Goal: Transaction & Acquisition: Purchase product/service

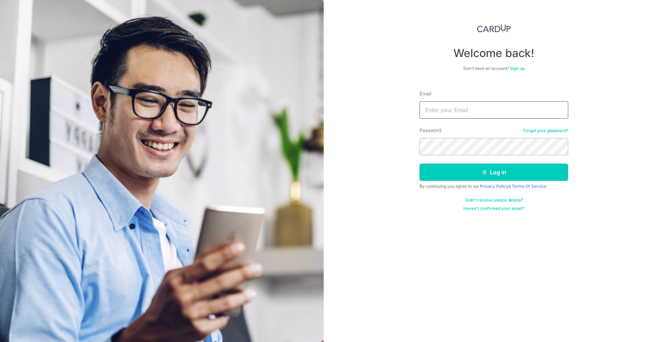
type input "[EMAIL_ADDRESS][DOMAIN_NAME]"
click at [467, 179] on button "Log in" at bounding box center [494, 172] width 149 height 17
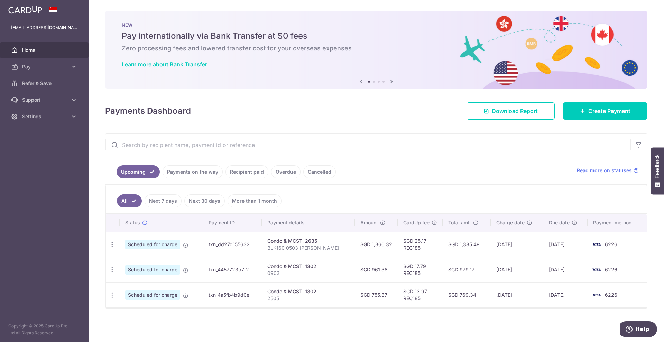
click at [246, 171] on link "Recipient paid" at bounding box center [247, 171] width 43 height 13
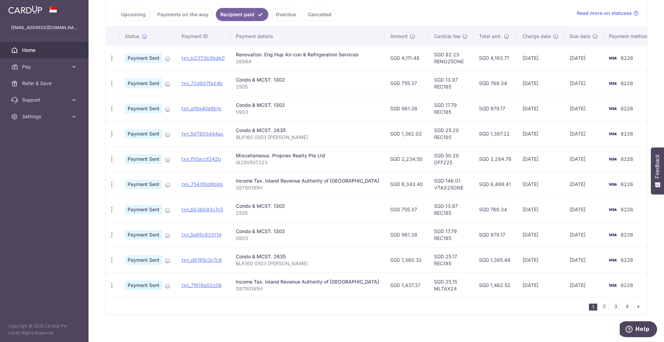
scroll to position [163, 0]
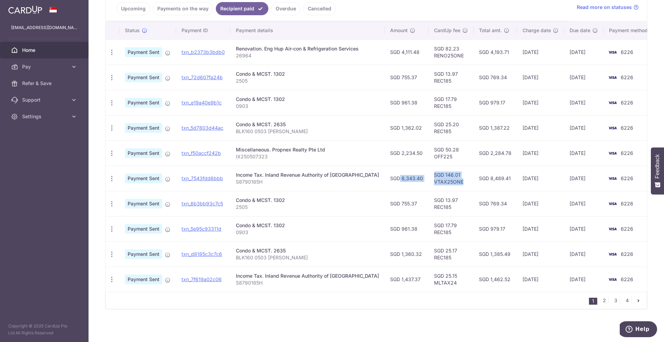
drag, startPoint x: 371, startPoint y: 179, endPoint x: 448, endPoint y: 182, distance: 76.5
click at [448, 182] on tr "PDF Receipt Payment Sent txn_7543fdd6bbb Income Tax. Inland Revenue Authority o…" at bounding box center [381, 178] width 551 height 25
click at [395, 183] on td "SGD 8,343.40" at bounding box center [407, 178] width 44 height 25
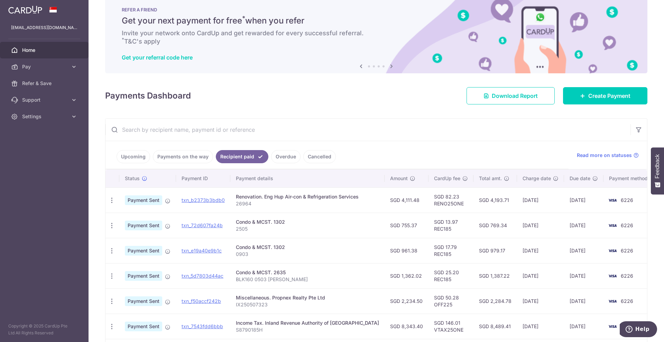
scroll to position [0, 0]
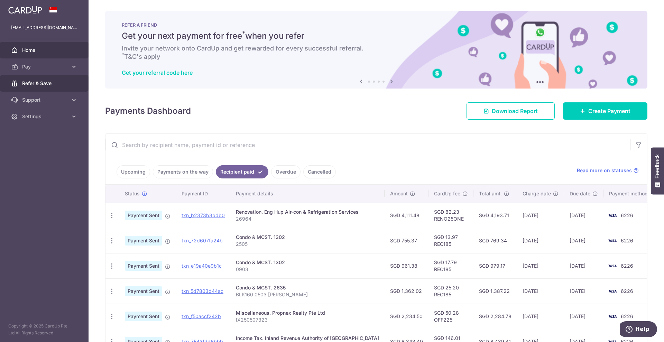
click at [25, 80] on span "Refer & Save" at bounding box center [45, 83] width 46 height 7
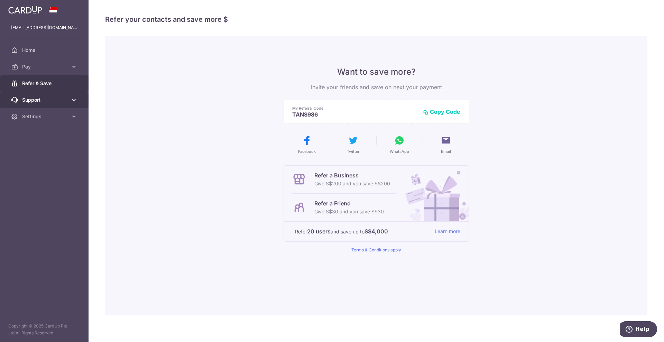
click at [32, 98] on span "Support" at bounding box center [45, 100] width 46 height 7
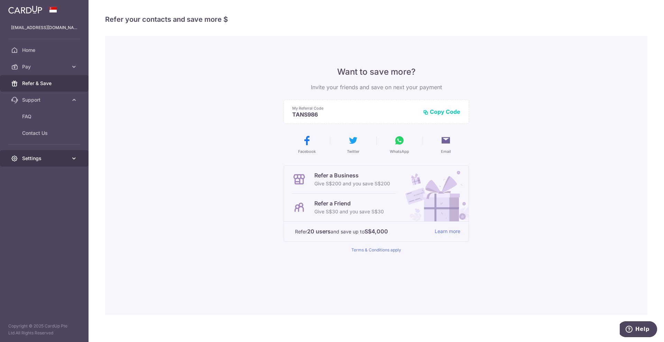
click at [53, 158] on span "Settings" at bounding box center [45, 158] width 46 height 7
click at [39, 175] on span "Account" at bounding box center [45, 175] width 46 height 7
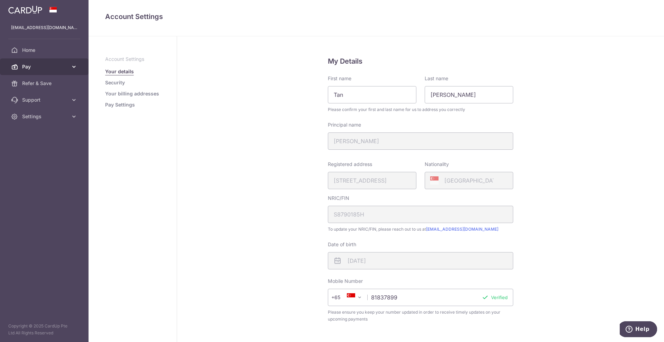
click at [46, 64] on span "Pay" at bounding box center [45, 66] width 46 height 7
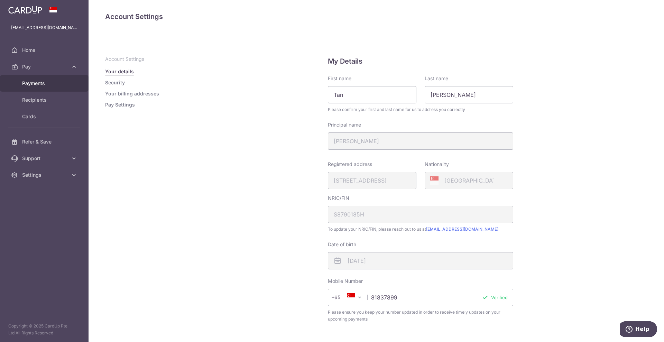
click at [38, 76] on link "Payments" at bounding box center [44, 83] width 89 height 17
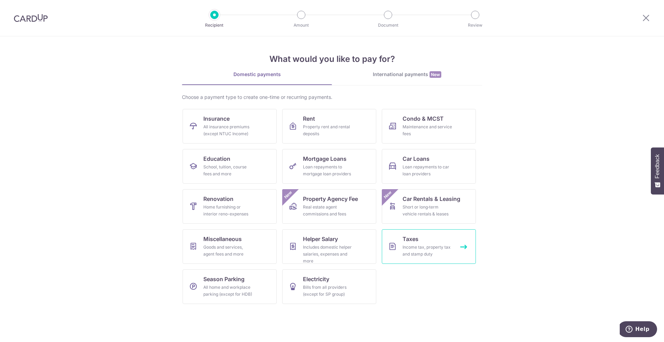
click at [417, 255] on div "Income tax, property tax and stamp duty" at bounding box center [428, 251] width 50 height 14
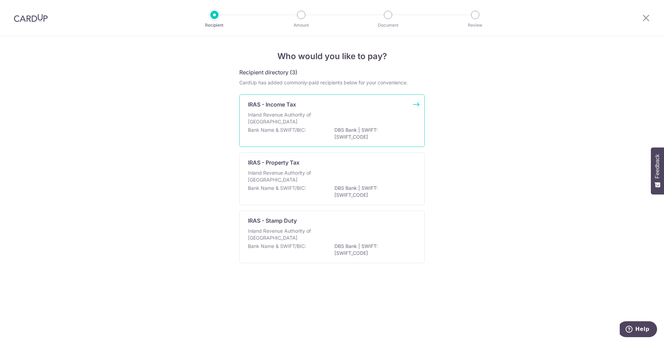
click at [354, 128] on p "DBS Bank | SWIFT: DBSSSGSGXXX" at bounding box center [373, 134] width 77 height 14
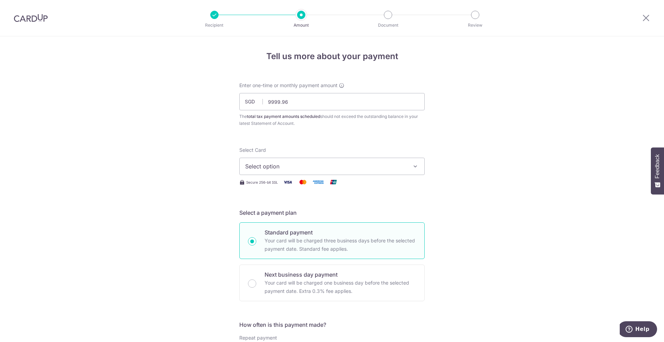
type input "9,999.96"
click at [391, 156] on div "Select Card Select option Add credit card Your Cards **** 7284 **** 6226" at bounding box center [331, 161] width 185 height 28
click at [388, 164] on span "Select option" at bounding box center [325, 166] width 161 height 8
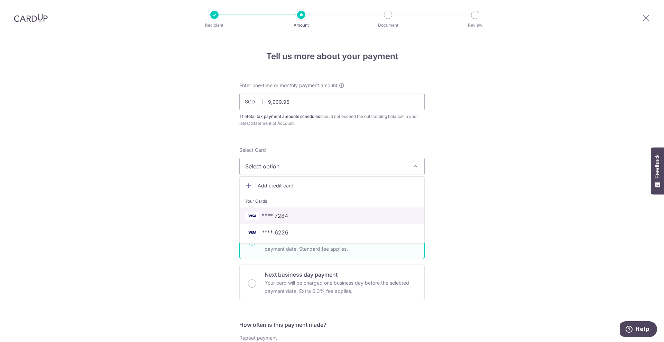
click at [344, 221] on link "**** 7284" at bounding box center [332, 216] width 185 height 17
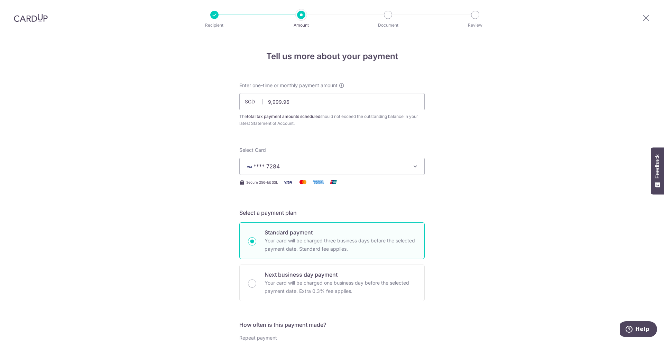
click at [388, 158] on button "**** 7284" at bounding box center [331, 166] width 185 height 17
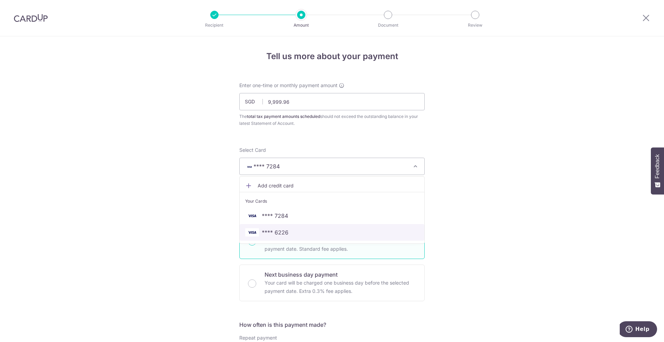
click at [370, 227] on link "**** 6226" at bounding box center [332, 232] width 185 height 17
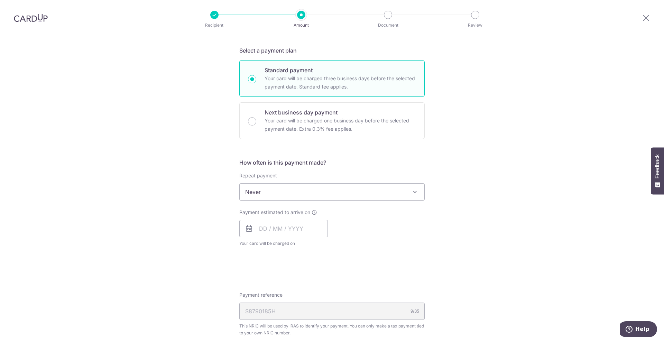
scroll to position [173, 0]
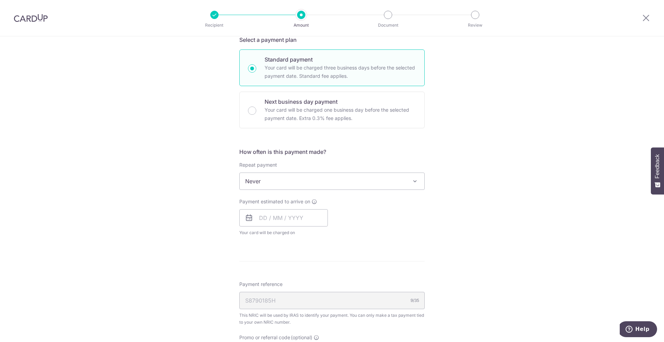
click at [347, 182] on span "Never" at bounding box center [332, 181] width 185 height 17
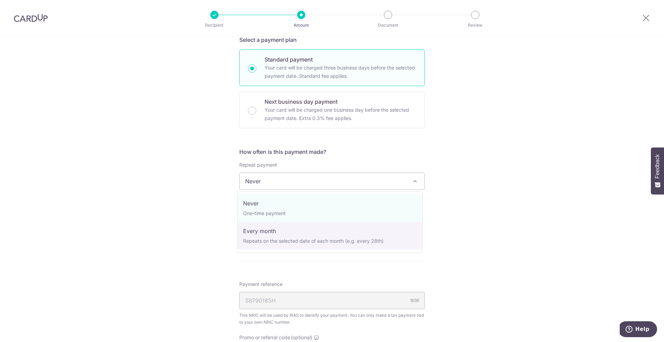
select select "3"
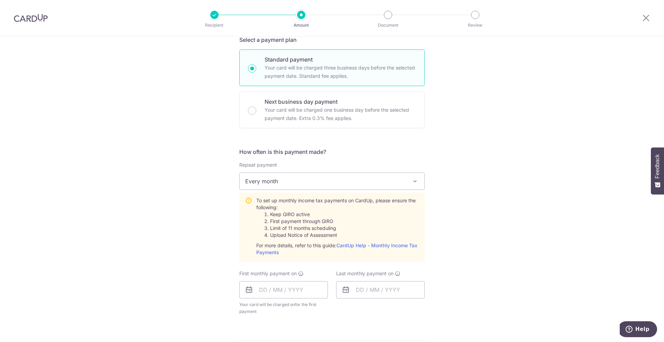
click at [288, 178] on span "Every month" at bounding box center [332, 181] width 185 height 17
click at [297, 287] on input "text" at bounding box center [283, 289] width 89 height 17
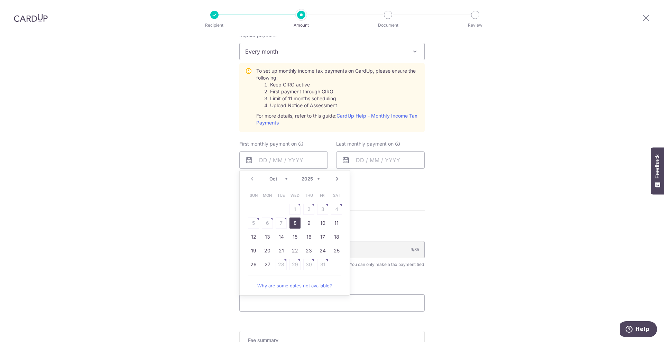
click at [510, 207] on div "Tell us more about your payment Enter one-time or monthly payment amount SGD 9,…" at bounding box center [332, 94] width 664 height 721
click at [239, 158] on input "text" at bounding box center [283, 160] width 89 height 17
click at [338, 178] on link "Next" at bounding box center [337, 179] width 8 height 8
click at [252, 181] on link "Prev" at bounding box center [252, 179] width 8 height 8
click at [262, 264] on link "27" at bounding box center [267, 264] width 11 height 11
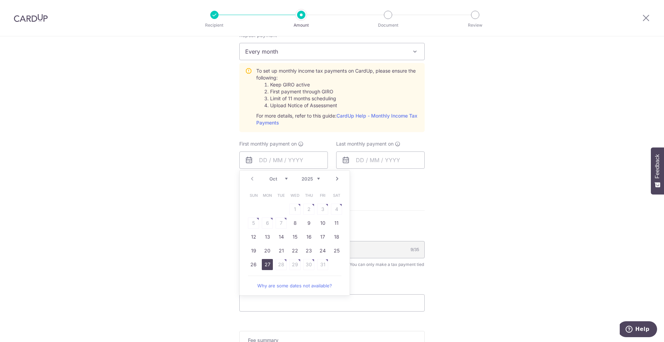
type input "[DATE]"
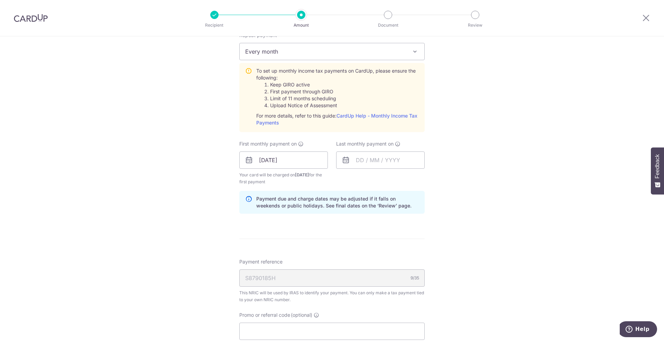
click at [344, 160] on icon at bounding box center [346, 160] width 8 height 8
click at [371, 159] on input "text" at bounding box center [380, 160] width 89 height 17
click at [382, 177] on select "Oct Nov Dec" at bounding box center [375, 179] width 18 height 6
click at [412, 184] on div "Prev Next Oct Nov Dec 2025 2026" at bounding box center [392, 179] width 110 height 17
click at [415, 180] on div "Prev Next Oct Nov Dec 2025 2026" at bounding box center [392, 179] width 110 height 17
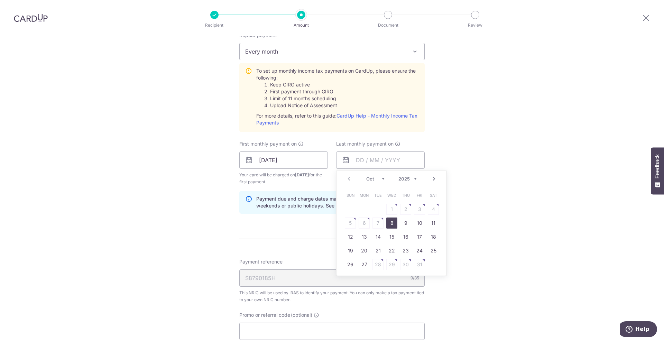
click at [427, 178] on div "Prev Next Oct Nov Dec 2025 2026" at bounding box center [392, 179] width 110 height 17
click at [431, 178] on link "Next" at bounding box center [434, 179] width 8 height 8
click at [432, 178] on link "Next" at bounding box center [434, 179] width 8 height 8
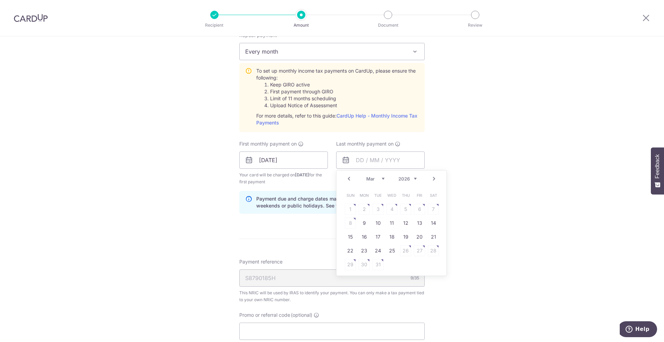
click at [432, 178] on link "Next" at bounding box center [434, 179] width 8 height 8
drag, startPoint x: 341, startPoint y: 180, endPoint x: 344, endPoint y: 179, distance: 3.7
click at [342, 180] on div "Prev Next Jan Feb Mar Apr May Jun Jul Aug Sep Oct Nov 2025 2026" at bounding box center [392, 179] width 110 height 17
click at [345, 179] on link "Prev" at bounding box center [349, 179] width 8 height 8
click at [390, 252] on link "25" at bounding box center [391, 250] width 11 height 11
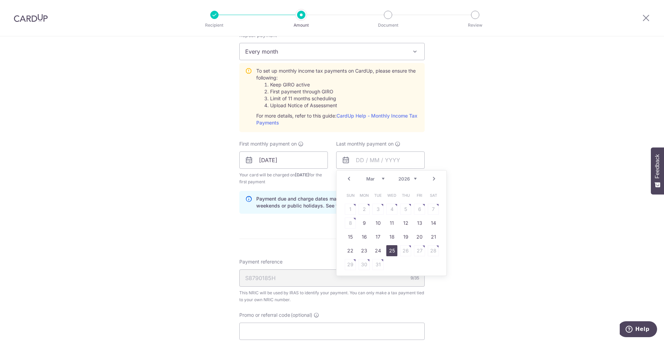
type input "25/03/2026"
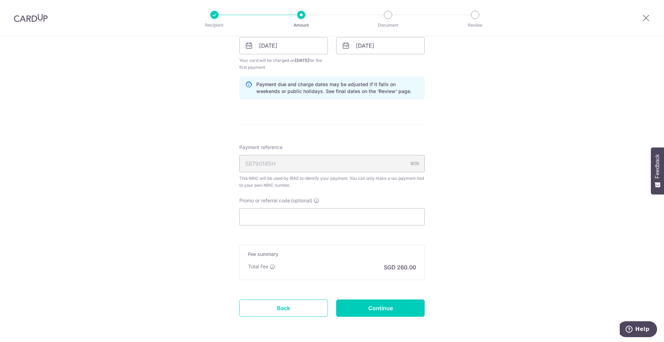
scroll to position [432, 0]
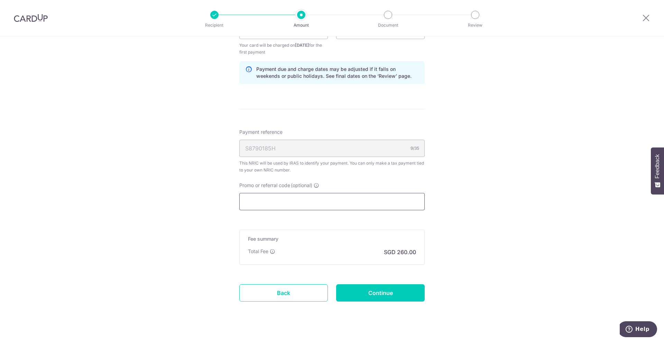
click at [338, 196] on input "Promo or referral code (optional)" at bounding box center [331, 201] width 185 height 17
paste input "VTAX25R"
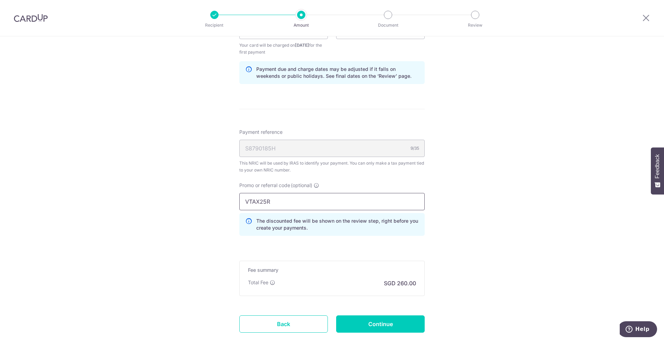
type input "VTAX25R"
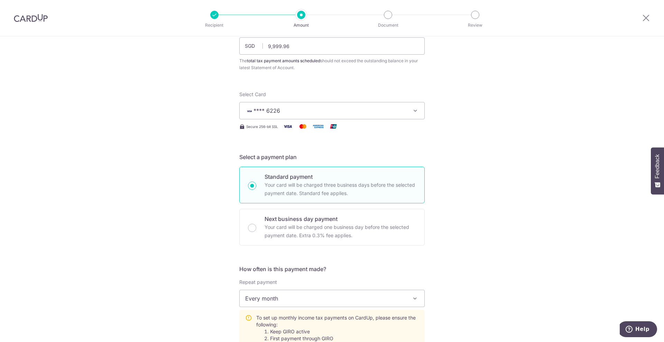
scroll to position [0, 0]
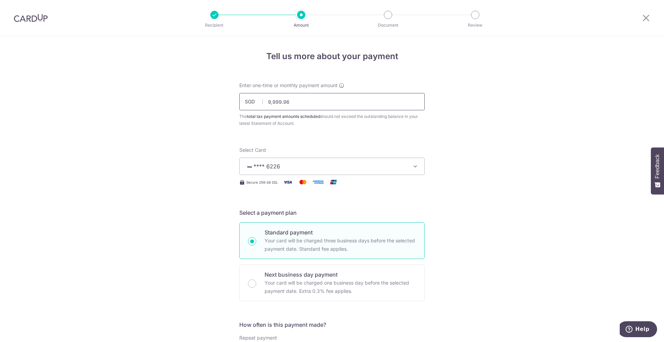
click at [290, 101] on input "9,999.96" at bounding box center [331, 101] width 185 height 17
paste input "1,667.58"
type input "1,667.58"
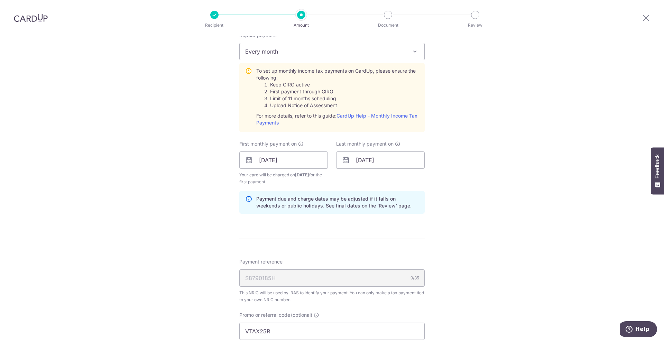
scroll to position [475, 0]
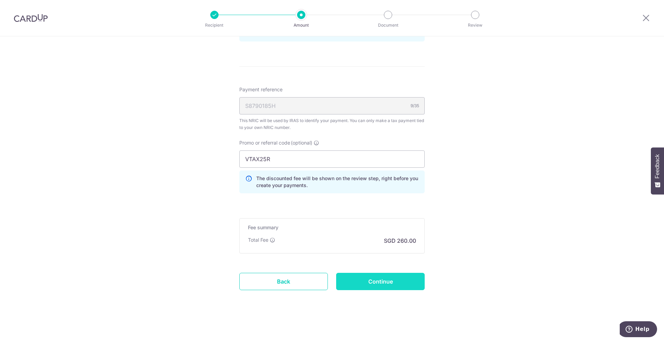
click at [394, 281] on input "Continue" at bounding box center [380, 281] width 89 height 17
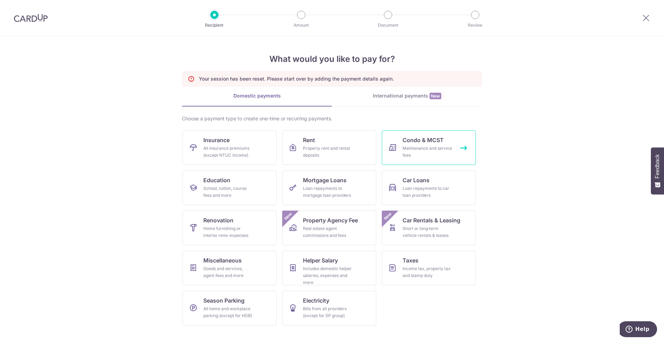
click at [420, 155] on div "Maintenance and service fees" at bounding box center [428, 152] width 50 height 14
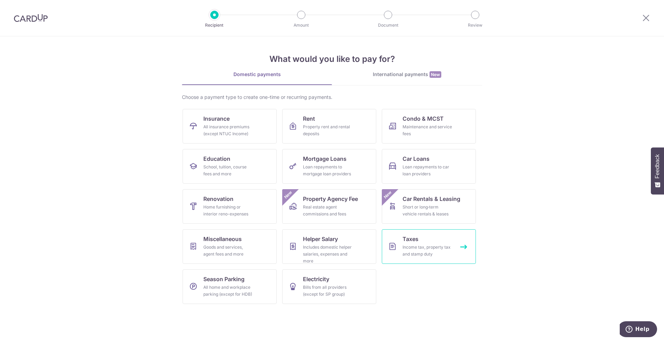
click at [413, 244] on div "Income tax, property tax and stamp duty" at bounding box center [428, 251] width 50 height 14
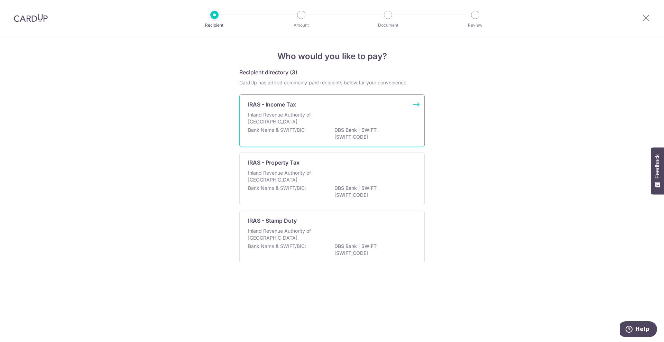
click at [331, 108] on div "IRAS - Income Tax" at bounding box center [328, 104] width 160 height 8
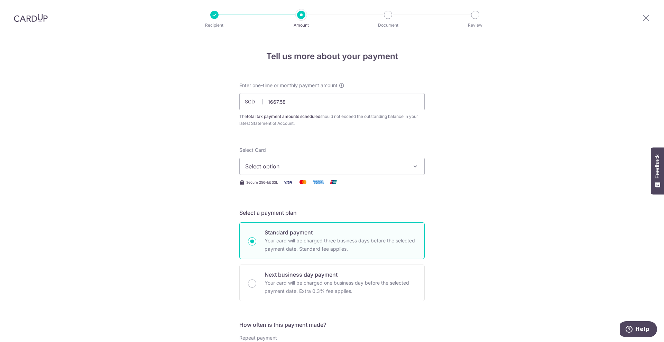
click at [263, 164] on span "Select option" at bounding box center [325, 166] width 161 height 8
type input "1,667.58"
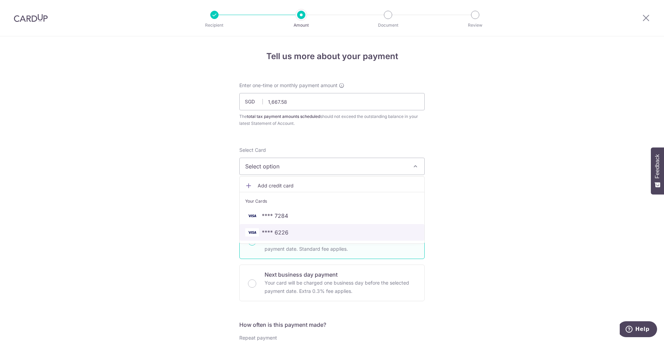
click at [281, 230] on span "**** 6226" at bounding box center [275, 232] width 27 height 8
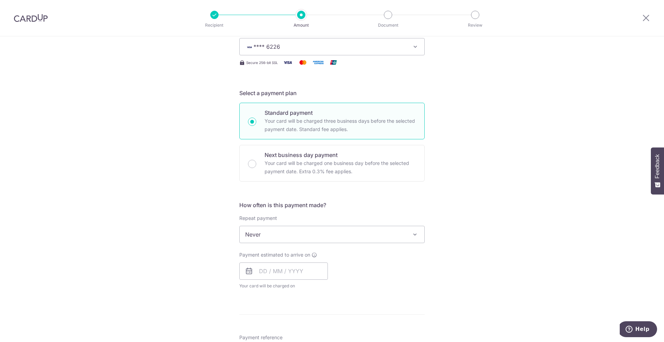
scroll to position [173, 0]
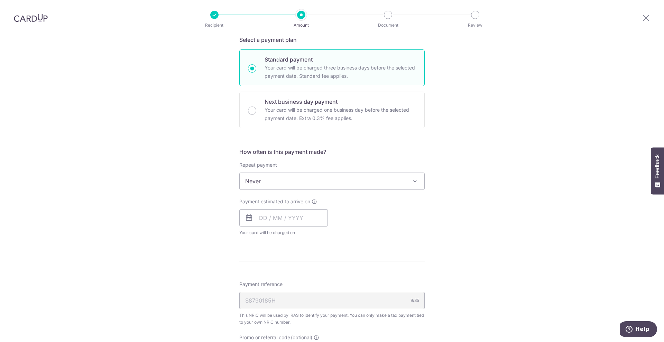
click at [294, 180] on span "Never" at bounding box center [332, 181] width 185 height 17
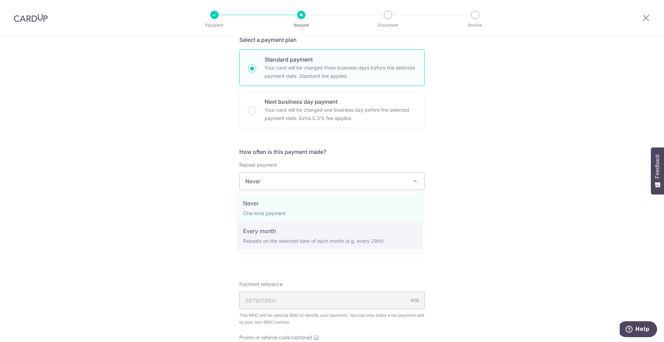
select select "3"
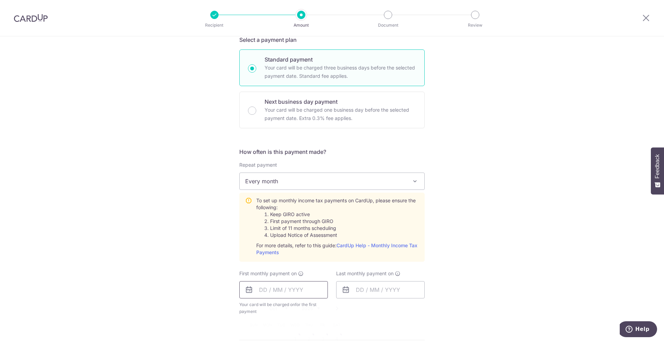
click at [273, 285] on input "text" at bounding box center [283, 289] width 89 height 17
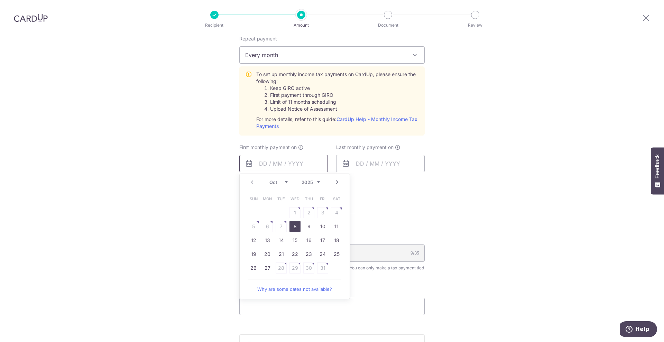
scroll to position [303, 0]
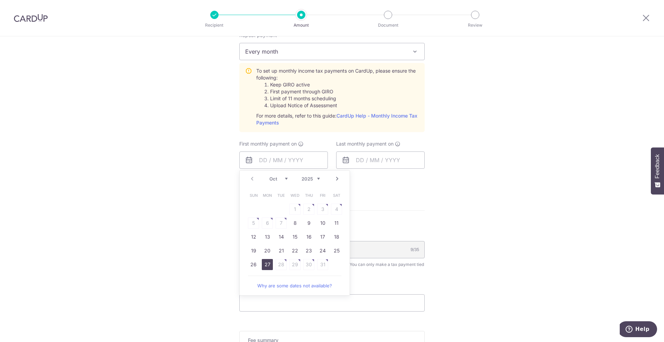
click at [264, 266] on link "27" at bounding box center [267, 264] width 11 height 11
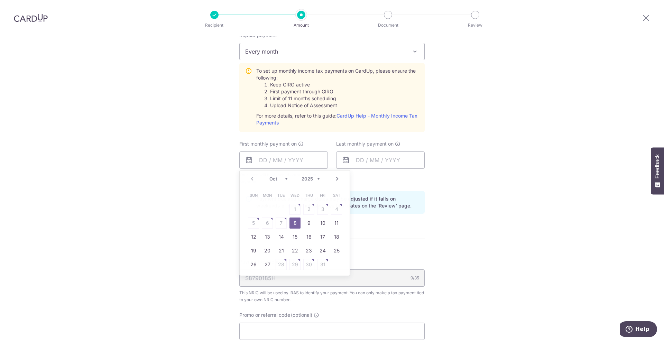
type input "[DATE]"
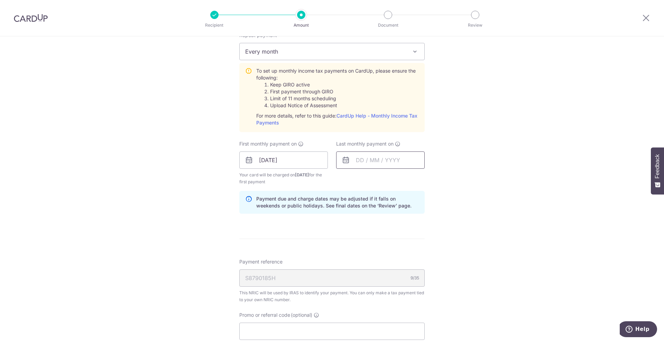
click at [380, 161] on input "text" at bounding box center [380, 160] width 89 height 17
click at [433, 176] on link "Next" at bounding box center [434, 179] width 8 height 8
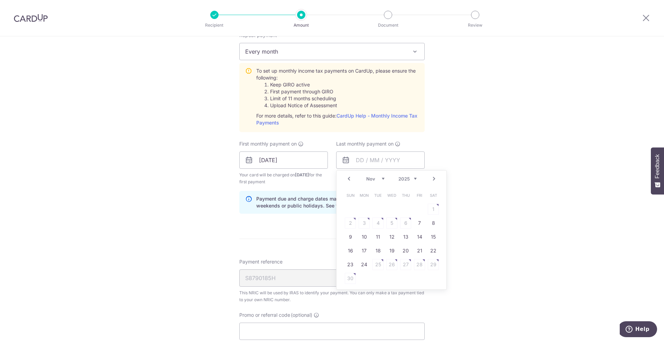
click at [433, 176] on link "Next" at bounding box center [434, 179] width 8 height 8
click at [345, 179] on link "Prev" at bounding box center [349, 179] width 8 height 8
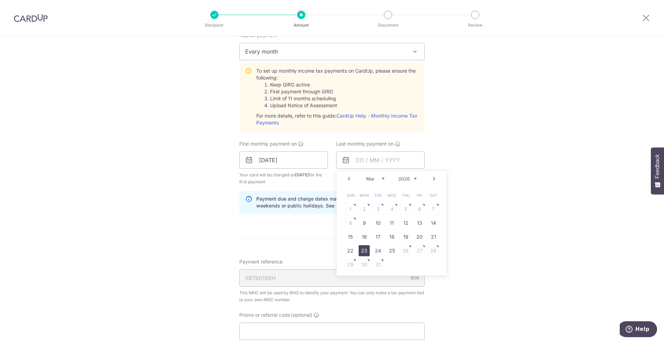
click at [360, 254] on link "23" at bounding box center [364, 250] width 11 height 11
type input "23/03/2026"
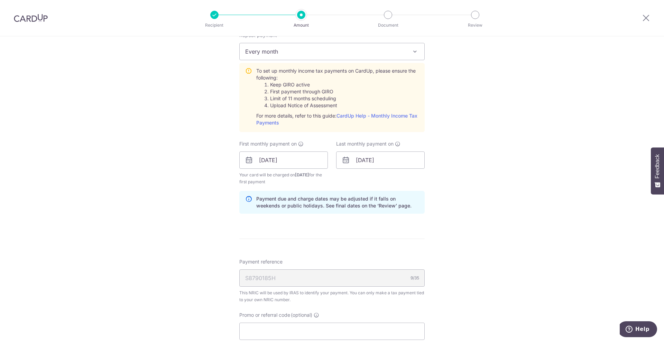
drag, startPoint x: 508, startPoint y: 222, endPoint x: 503, endPoint y: 219, distance: 5.1
click at [508, 222] on div "Tell us more about your payment Enter one-time or monthly payment amount SGD 1,…" at bounding box center [332, 109] width 664 height 750
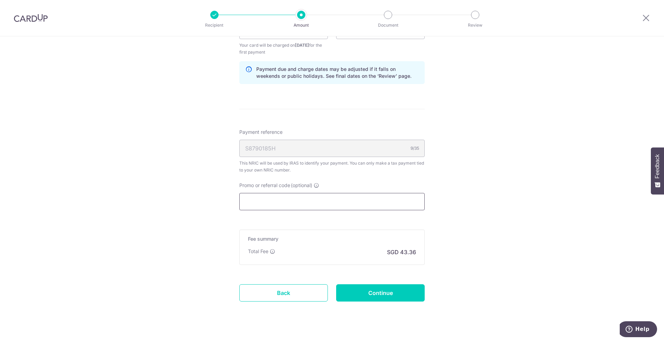
click at [289, 202] on input "Promo or referral code (optional)" at bounding box center [331, 201] width 185 height 17
paste input "1,667.58"
type input "1,667.58"
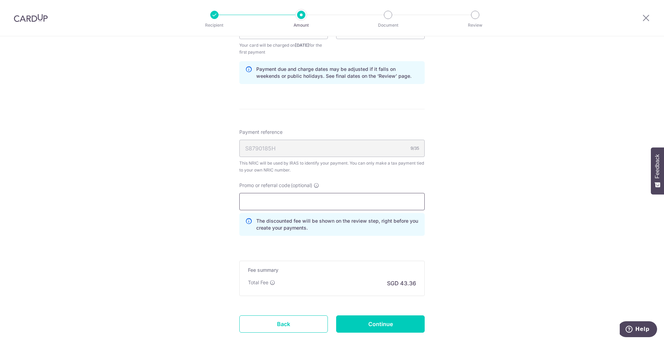
paste input "VTAX25R"
type input "VTAX25R"
click at [379, 325] on input "Continue" at bounding box center [380, 323] width 89 height 17
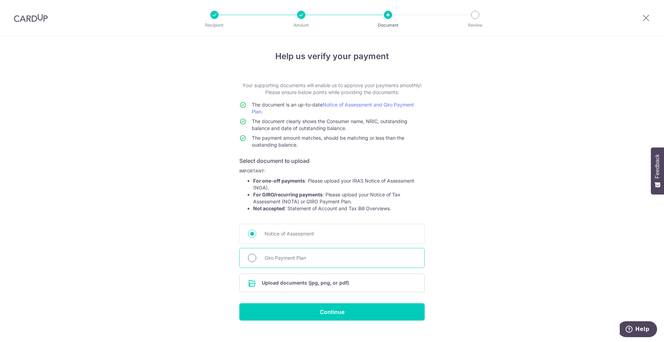
click at [249, 259] on input "Giro Payment Plan" at bounding box center [252, 258] width 8 height 8
radio input "true"
click at [304, 280] on input "file" at bounding box center [332, 283] width 185 height 18
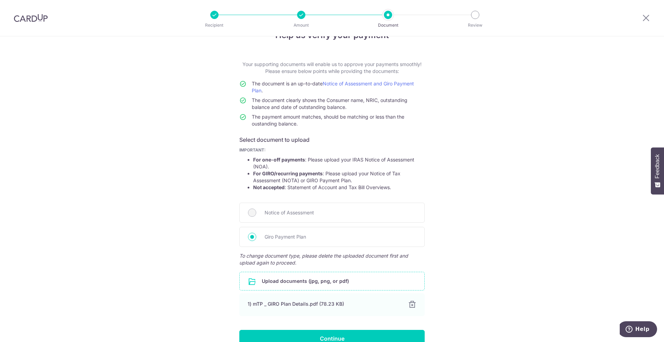
scroll to position [59, 0]
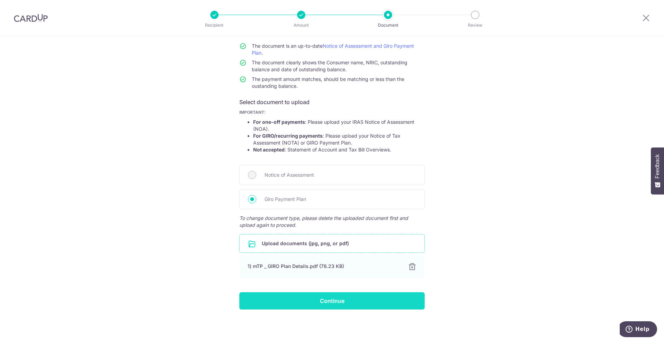
click at [351, 303] on input "Continue" at bounding box center [331, 300] width 185 height 17
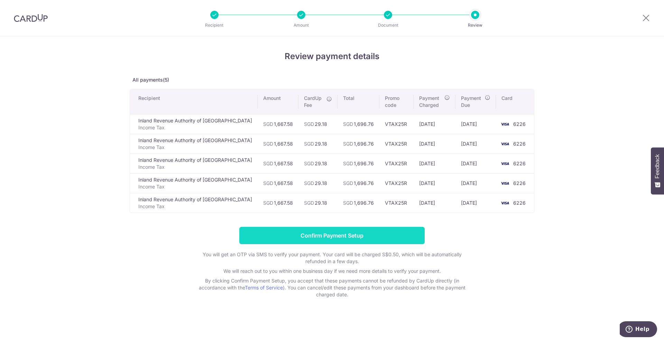
click at [348, 232] on input "Confirm Payment Setup" at bounding box center [331, 235] width 185 height 17
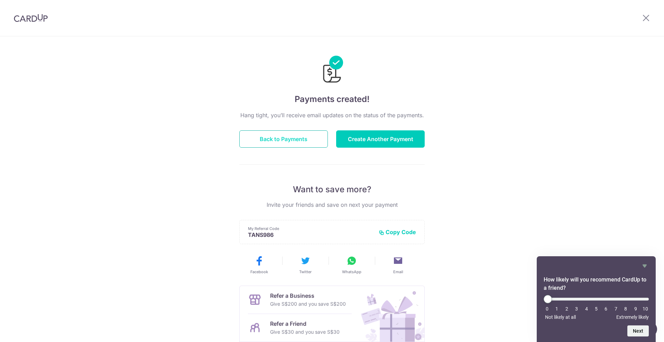
click at [271, 135] on button "Back to Payments" at bounding box center [283, 138] width 89 height 17
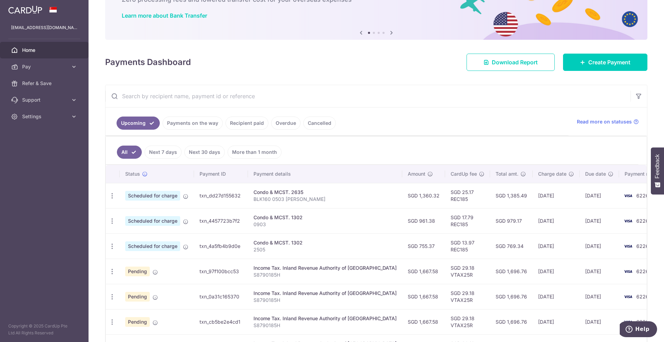
scroll to position [126, 0]
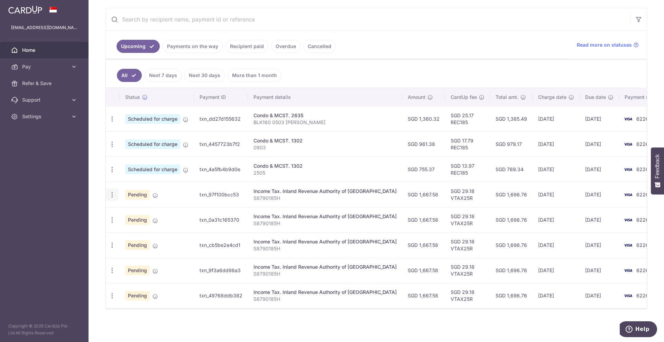
click at [112, 193] on icon "button" at bounding box center [112, 194] width 7 height 7
click at [148, 213] on span "Update payment" at bounding box center [149, 214] width 47 height 8
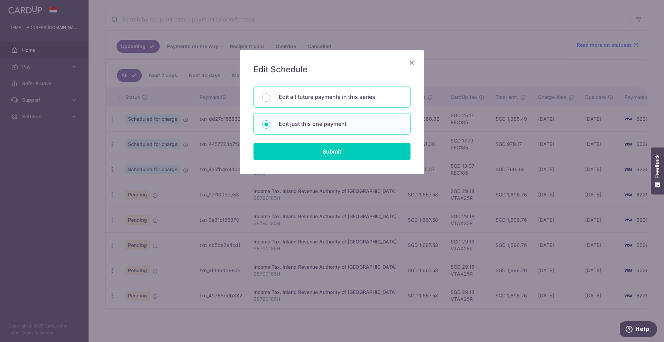
click at [358, 96] on p "Edit all future payments in this series" at bounding box center [340, 97] width 123 height 8
click at [271, 96] on input "Edit all future payments in this series" at bounding box center [266, 97] width 8 height 8
radio input "true"
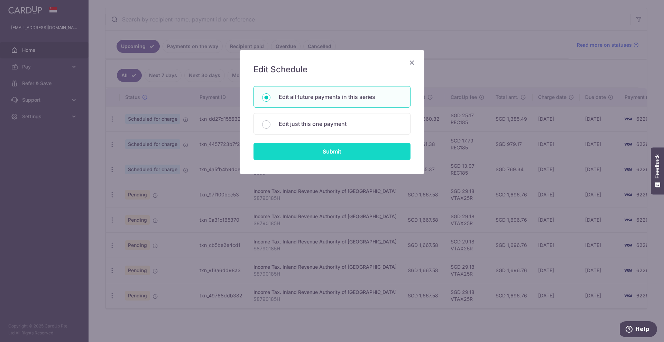
click at [350, 150] on input "Submit" at bounding box center [332, 151] width 157 height 17
radio input "true"
type input "1,667.58"
type input "S8790185H"
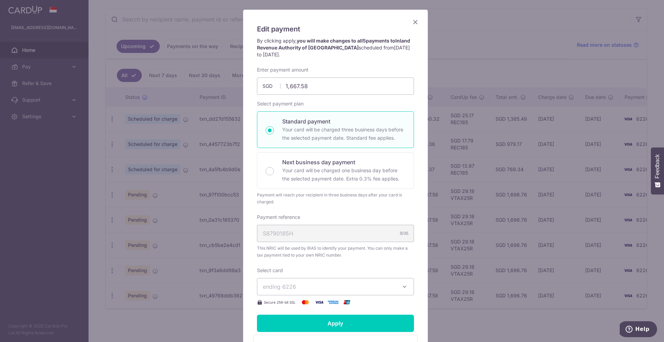
scroll to position [0, 0]
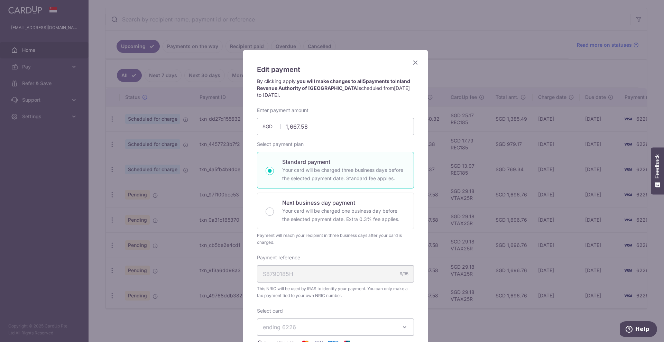
click at [411, 61] on icon "Close" at bounding box center [415, 62] width 8 height 9
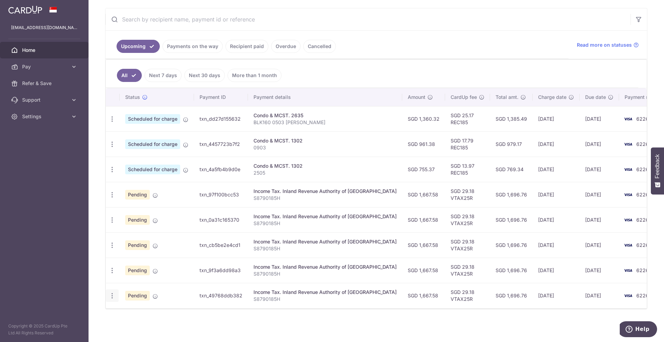
click at [114, 295] on icon "button" at bounding box center [112, 295] width 7 height 7
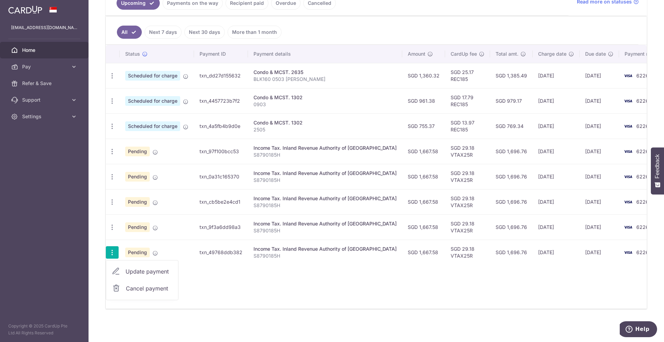
scroll to position [169, 0]
click at [152, 273] on span "Update payment" at bounding box center [149, 271] width 47 height 8
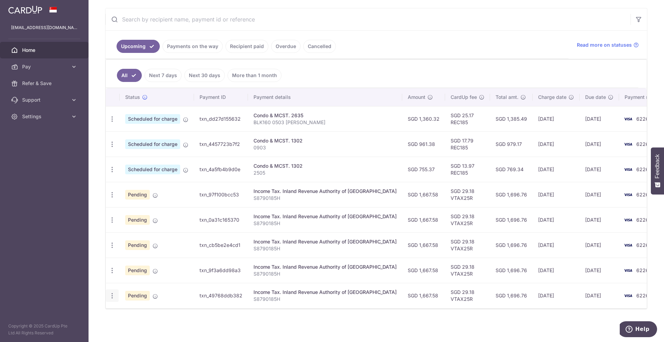
radio input "true"
type input "23/02/2026"
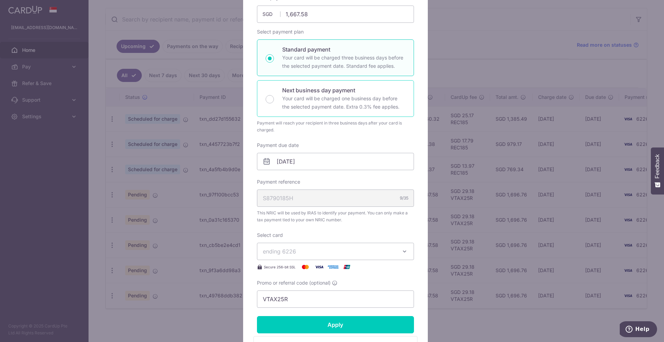
scroll to position [130, 0]
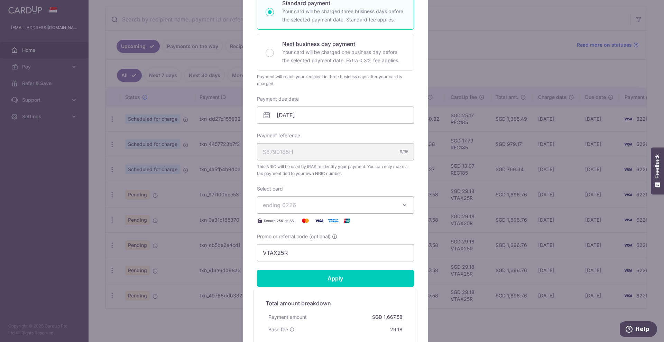
click at [372, 199] on button "ending 6226" at bounding box center [335, 204] width 157 height 17
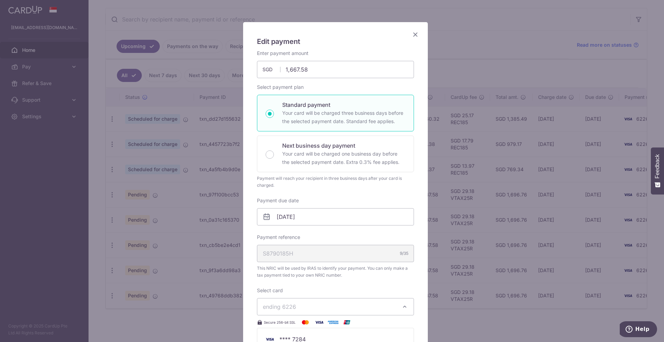
scroll to position [0, 0]
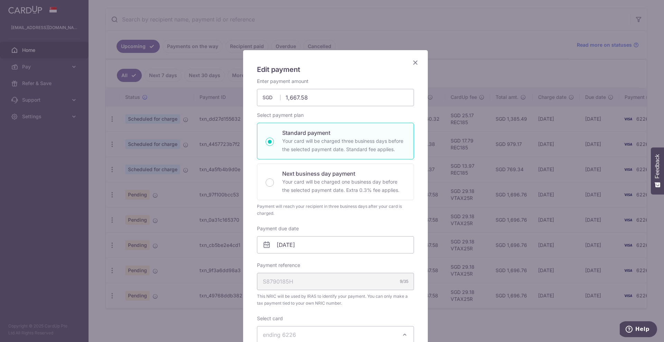
click at [411, 62] on icon "Close" at bounding box center [415, 62] width 8 height 9
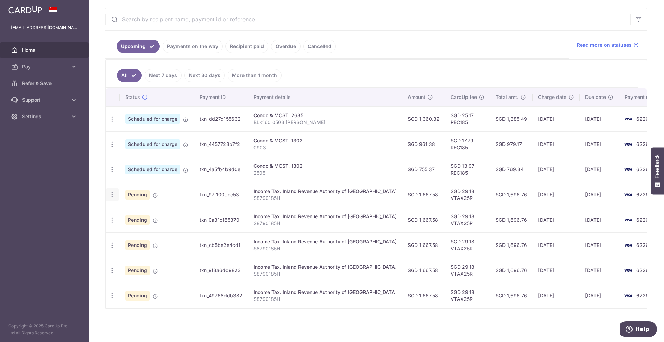
click at [117, 193] on div "Update payment Cancel payment" at bounding box center [112, 195] width 13 height 13
click at [113, 195] on icon "button" at bounding box center [112, 194] width 7 height 7
click at [126, 232] on span "Cancel payment" at bounding box center [149, 231] width 46 height 8
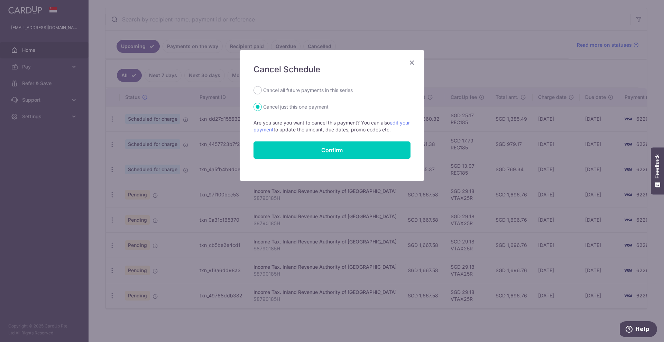
click at [324, 84] on div "Cancel Schedule Cancel all future payments in this series Cancel just this one …" at bounding box center [332, 115] width 185 height 131
click at [317, 90] on label "Cancel all future payments in this series" at bounding box center [308, 90] width 90 height 8
click at [262, 90] on input "Cancel all future payments in this series" at bounding box center [258, 90] width 8 height 8
radio input "true"
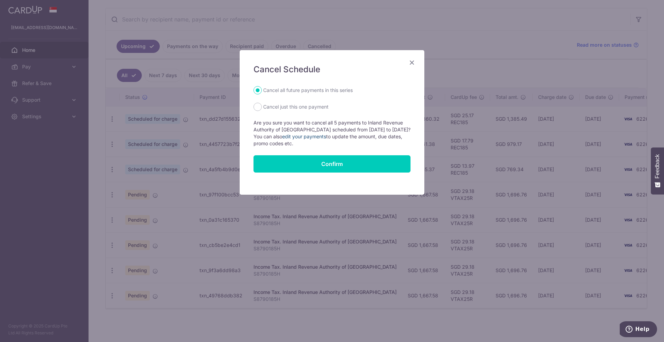
click at [311, 137] on link "edit your payments" at bounding box center [304, 137] width 44 height 6
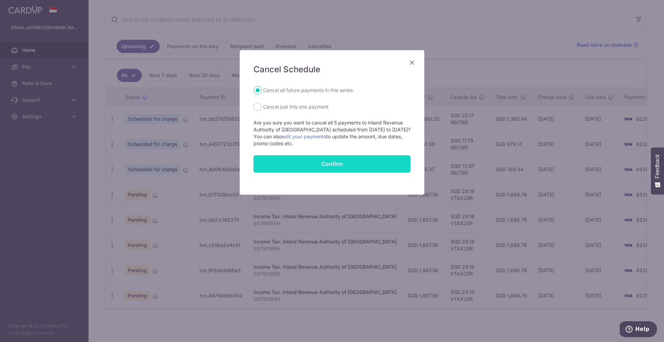
click at [309, 162] on button "Confirm" at bounding box center [332, 163] width 157 height 17
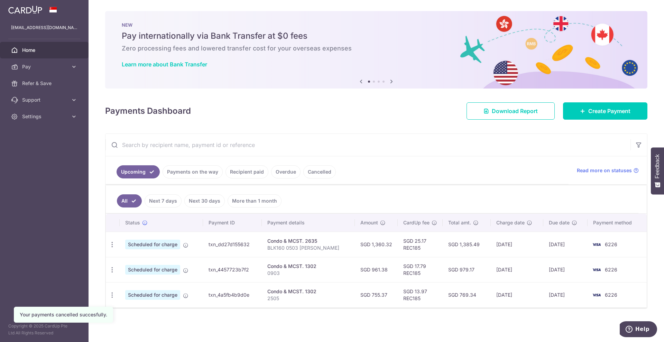
click at [307, 176] on link "Cancelled" at bounding box center [319, 171] width 33 height 13
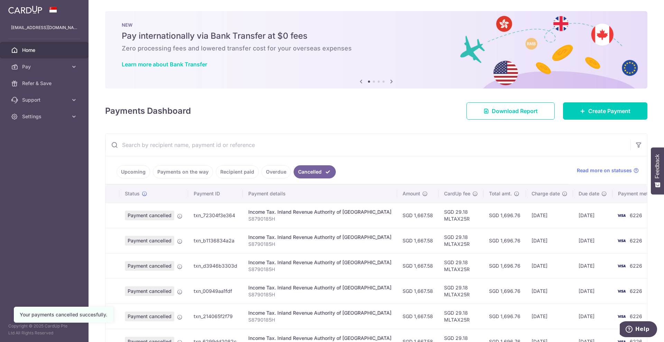
click at [156, 216] on span "Payment cancelled" at bounding box center [149, 216] width 49 height 10
click at [345, 227] on td "Income Tax. Inland Revenue Authority of [GEOGRAPHIC_DATA] S8790185H" at bounding box center [320, 215] width 154 height 25
click at [43, 64] on span "Pay" at bounding box center [45, 66] width 46 height 7
click at [42, 86] on link "Payments" at bounding box center [44, 83] width 89 height 17
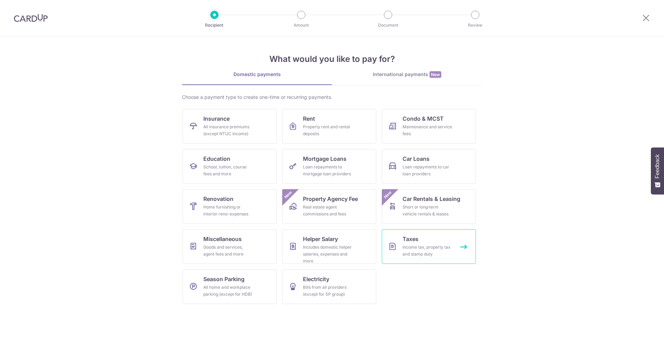
click at [448, 249] on div "Income tax, property tax and stamp duty" at bounding box center [428, 251] width 50 height 14
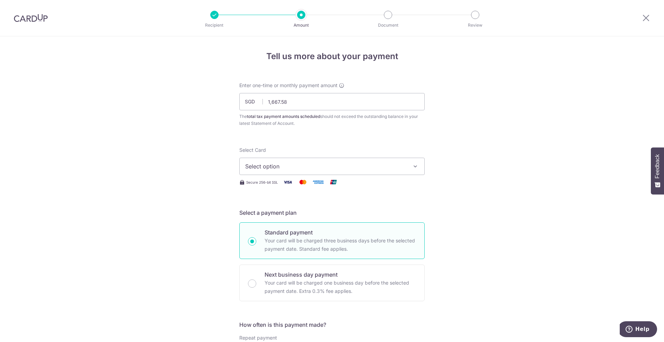
type input "1,667.58"
click at [302, 173] on button "Select option" at bounding box center [331, 166] width 185 height 17
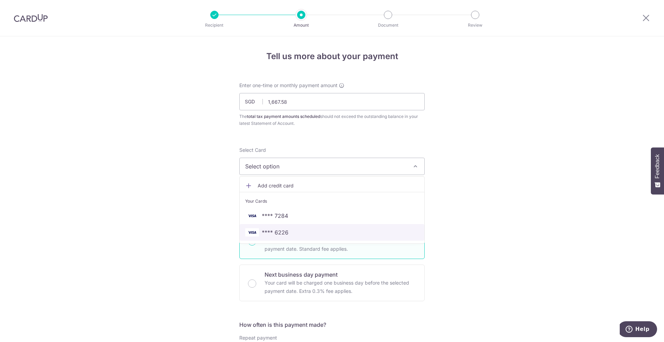
click at [278, 232] on span "**** 6226" at bounding box center [275, 232] width 27 height 8
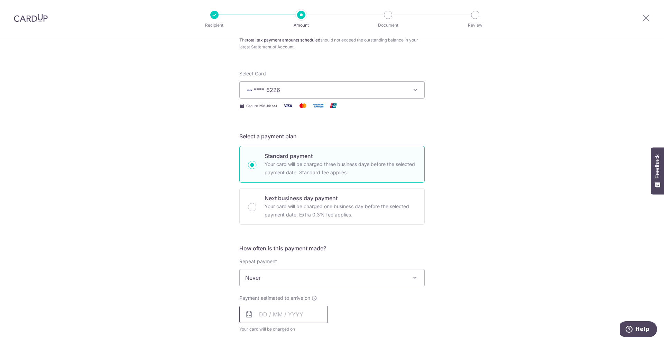
scroll to position [173, 0]
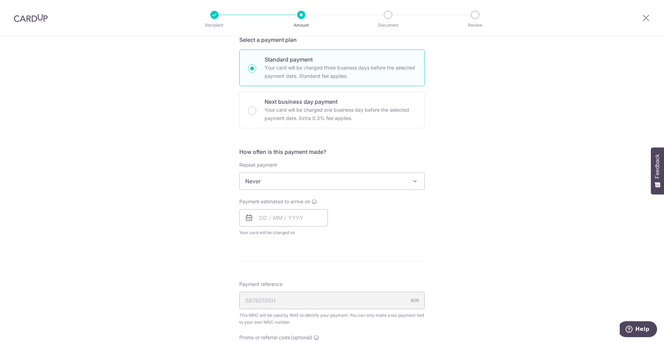
click at [267, 182] on span "Never" at bounding box center [332, 181] width 185 height 17
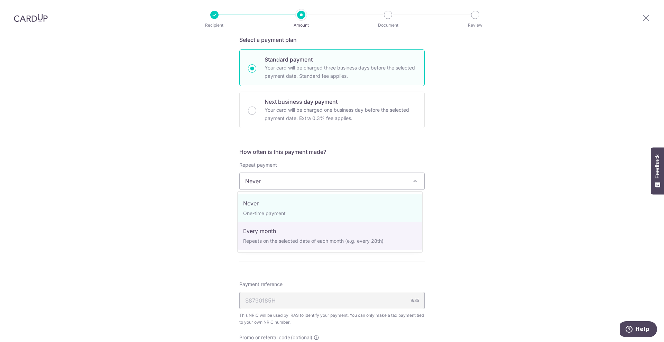
select select "3"
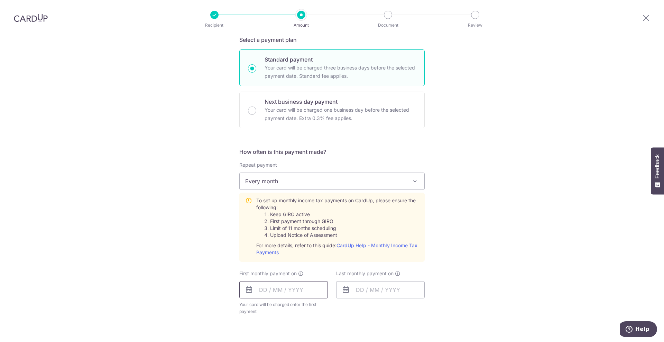
click at [281, 286] on input "text" at bounding box center [283, 289] width 89 height 17
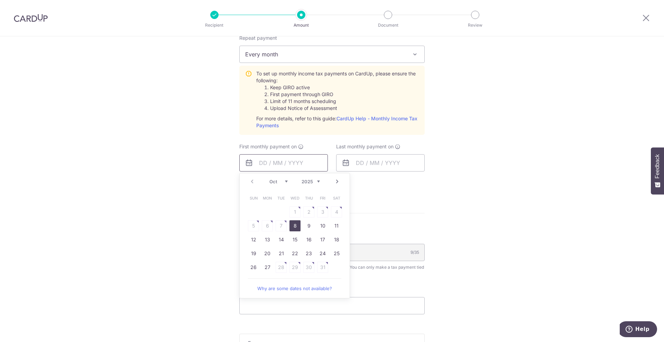
scroll to position [303, 0]
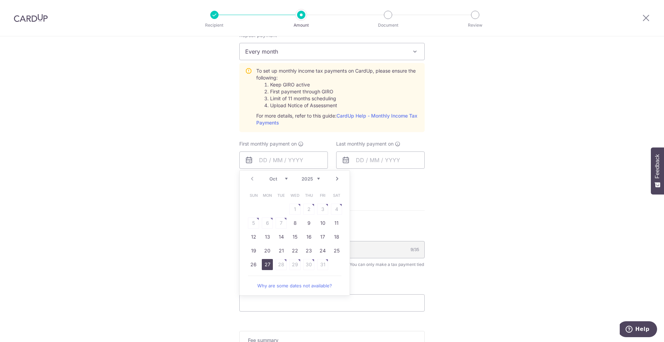
drag, startPoint x: 264, startPoint y: 265, endPoint x: 353, endPoint y: 214, distance: 103.0
click at [264, 265] on link "27" at bounding box center [267, 264] width 11 height 11
type input "[DATE]"
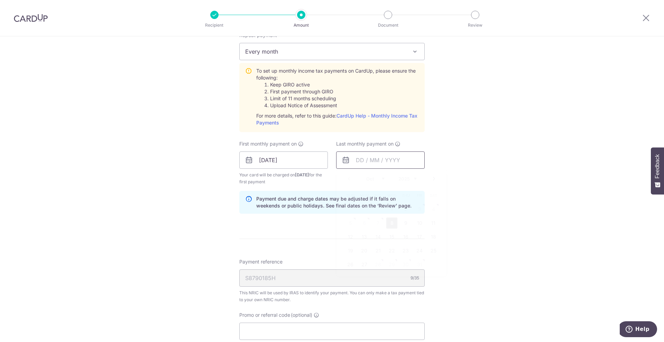
click at [394, 155] on input "text" at bounding box center [380, 160] width 89 height 17
click at [430, 175] on link "Next" at bounding box center [434, 179] width 8 height 8
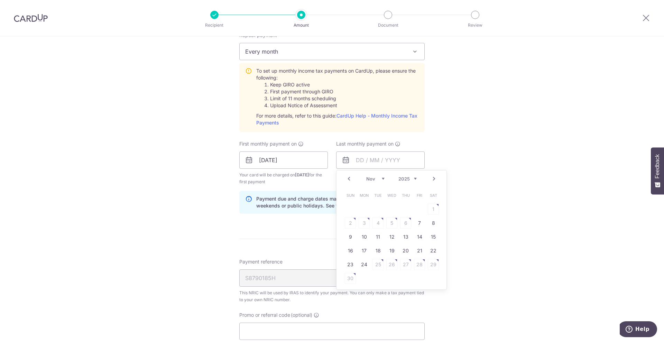
click at [430, 175] on link "Next" at bounding box center [434, 179] width 8 height 8
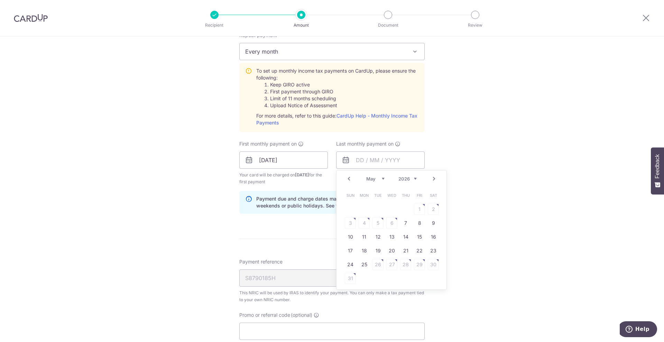
click at [347, 179] on link "Prev" at bounding box center [349, 179] width 8 height 8
click at [386, 251] on link "25" at bounding box center [391, 250] width 11 height 11
type input "[DATE]"
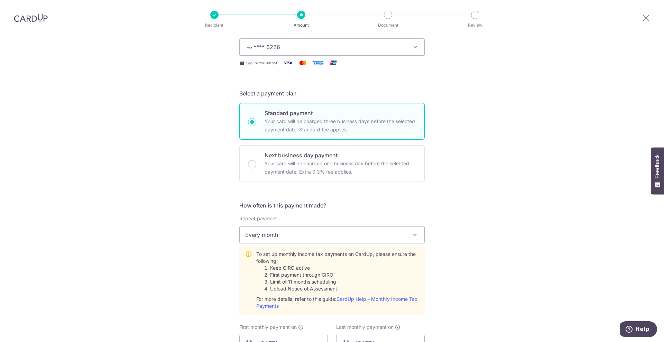
scroll to position [43, 0]
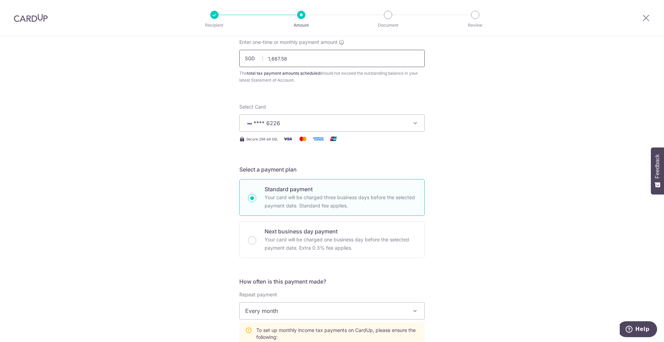
click at [322, 55] on input "1,667.58" at bounding box center [331, 58] width 185 height 17
paste input "999.992"
type input "1,999.99"
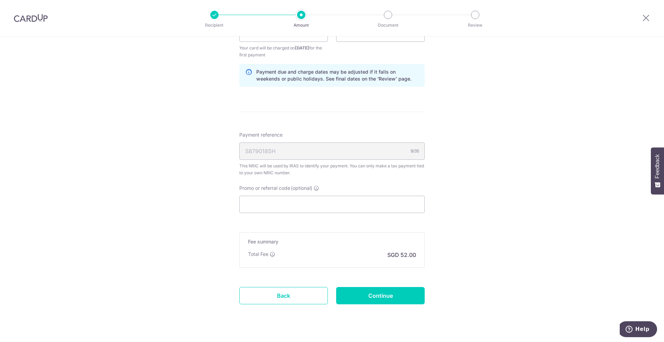
scroll to position [432, 0]
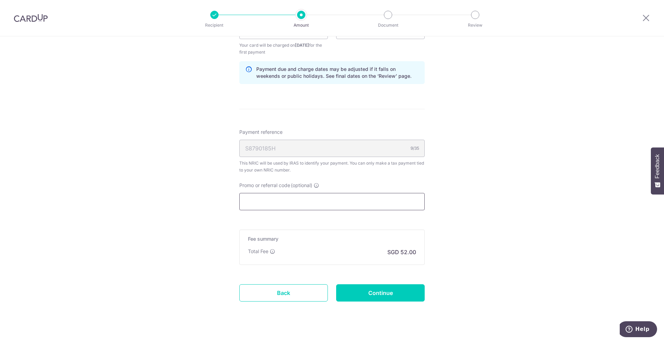
click at [314, 198] on input "Promo or referral code (optional)" at bounding box center [331, 201] width 185 height 17
paste input "VTAX25R"
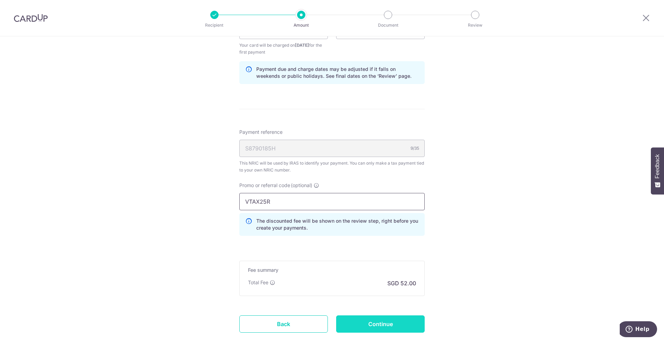
type input "VTAX25R"
click at [399, 326] on input "Continue" at bounding box center [380, 323] width 89 height 17
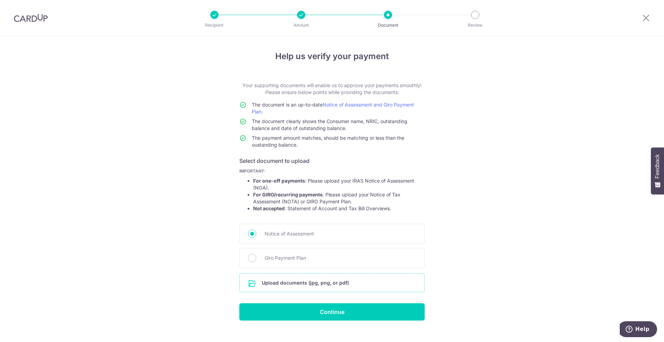
drag, startPoint x: 306, startPoint y: 256, endPoint x: 298, endPoint y: 281, distance: 26.0
click at [306, 256] on span "Giro Payment Plan" at bounding box center [341, 258] width 152 height 8
click at [256, 256] on input "Giro Payment Plan" at bounding box center [252, 258] width 8 height 8
radio input "true"
click at [296, 284] on input "file" at bounding box center [332, 283] width 185 height 18
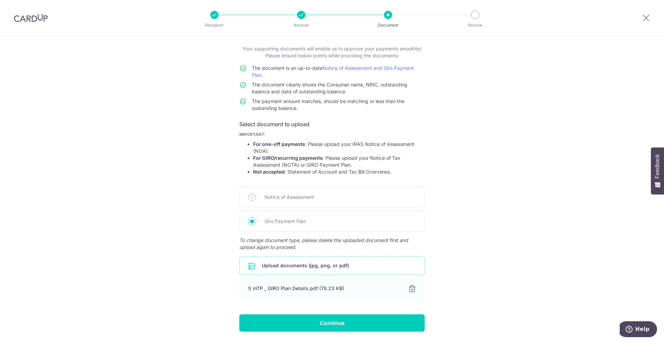
scroll to position [59, 0]
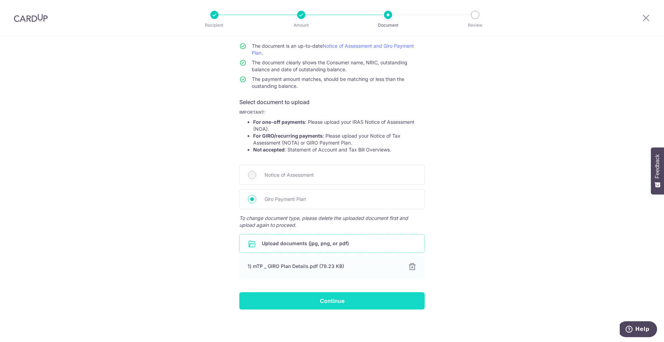
click at [366, 295] on input "Continue" at bounding box center [331, 300] width 185 height 17
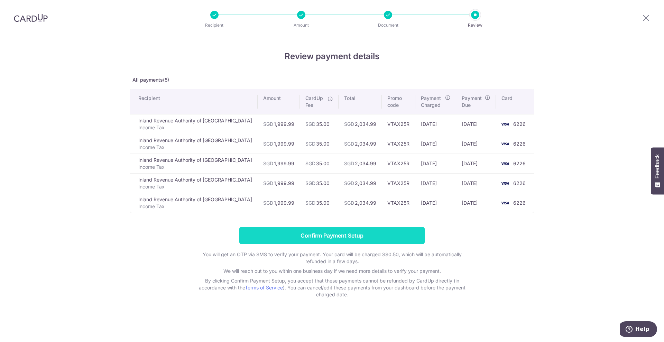
click at [352, 234] on input "Confirm Payment Setup" at bounding box center [331, 235] width 185 height 17
